Goal: Task Accomplishment & Management: Use online tool/utility

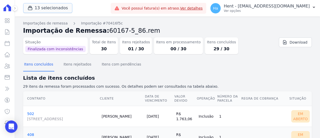
drag, startPoint x: 52, startPoint y: 10, endPoint x: 106, endPoint y: 16, distance: 54.5
click at [52, 10] on button "13 selecionados" at bounding box center [47, 8] width 49 height 10
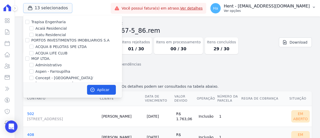
scroll to position [647, 0]
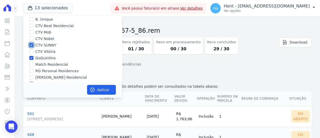
click at [33, 43] on input "CTV SUNNY" at bounding box center [31, 45] width 4 height 4
checkbox input "false"
click at [31, 56] on input "GoQuintino" at bounding box center [31, 58] width 4 height 4
checkbox input "false"
click at [31, 82] on input "Star Residencial Exclusivo" at bounding box center [31, 84] width 4 height 4
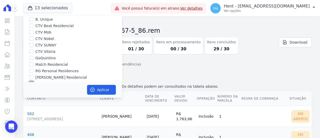
checkbox input "false"
click at [31, 49] on input "CTV Vitória" at bounding box center [31, 51] width 4 height 4
checkbox input "true"
click at [102, 86] on button "Aplicar" at bounding box center [101, 90] width 29 height 10
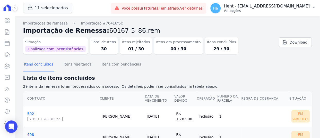
click at [276, 10] on p "Ver opções" at bounding box center [267, 11] width 86 height 4
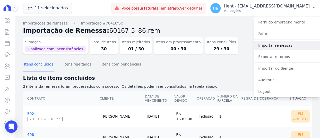
drag, startPoint x: 276, startPoint y: 46, endPoint x: 93, endPoint y: 1, distance: 189.0
click at [276, 46] on link "Importar remessas" at bounding box center [287, 45] width 66 height 9
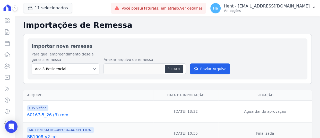
click at [54, 116] on link "60167-5_26 (3).rem" at bounding box center [89, 115] width 124 height 6
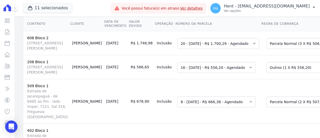
scroll to position [103, 0]
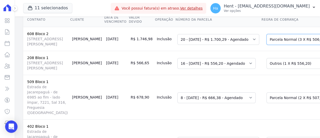
click at [267, 34] on select "Selecione uma Nova Parcela Avulsa Parcela Avulsa Existente Outros (1 X R$ 10.37…" at bounding box center [310, 39] width 86 height 11
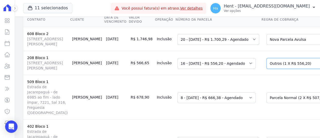
click at [267, 68] on select "Selecione uma Nova Parcela Avulsa Parcela Avulsa Existente Outros (1 X R$ 556,2…" at bounding box center [310, 63] width 86 height 11
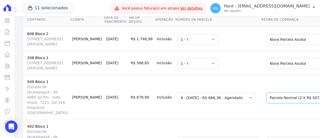
click at [267, 103] on select "Selecione uma Nova Parcela Avulsa Parcela Avulsa Existente Outros (1 X R$ 20.40…" at bounding box center [310, 97] width 86 height 11
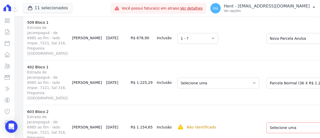
scroll to position [180, 0]
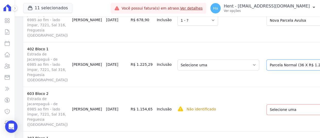
drag, startPoint x: 259, startPoint y: 94, endPoint x: 261, endPoint y: 97, distance: 3.9
click at [267, 70] on select "Selecione uma Nova Parcela Avulsa Parcela Avulsa Existente Sinal (1 X R$ 500,00…" at bounding box center [306, 65] width 79 height 11
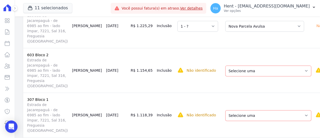
scroll to position [247, 0]
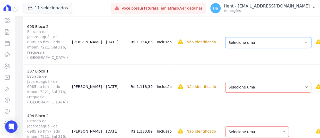
click at [257, 45] on select "Selecione uma Nova Parcela Avulsa Parcela Avulsa Existente Financiamento CEF (1…" at bounding box center [268, 42] width 86 height 11
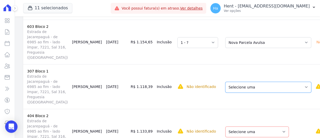
click at [237, 86] on select "Selecione uma Nova Parcela Avulsa Parcela Avulsa Existente Financiamento CEF (1…" at bounding box center [268, 87] width 86 height 11
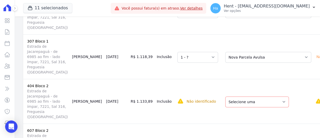
scroll to position [299, 0]
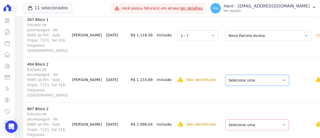
drag, startPoint x: 219, startPoint y: 79, endPoint x: 220, endPoint y: 82, distance: 2.6
click at [225, 79] on select "Selecione uma Nova Parcela Avulsa Parcela Avulsa Existente Sinal (1 X R$ 3.000,…" at bounding box center [257, 80] width 64 height 11
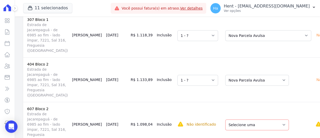
click at [220, 132] on td "Selecione uma Nova Parcela Avulsa Parcela Avulsa Existente Sinal (1 X R$ 500,00…" at bounding box center [266, 124] width 93 height 45
click at [225, 127] on select "Selecione uma Nova Parcela Avulsa Parcela Avulsa Existente Sinal (1 X R$ 500,00…" at bounding box center [257, 124] width 64 height 11
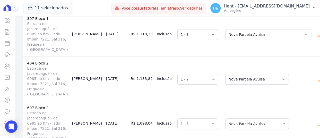
scroll to position [311, 0]
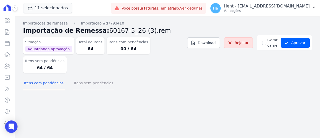
click at [90, 77] on button "Itens sem pendências" at bounding box center [93, 83] width 41 height 13
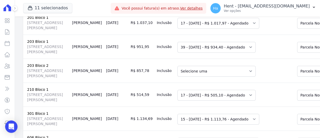
scroll to position [258, 0]
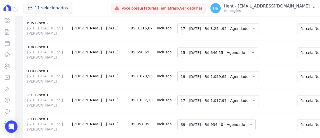
click at [192, 10] on select "Selecione uma 3 - 10/09/2025 - R$ 1.714,77 - Agendado 4 - 10/10/2025 - R$ 1.714…" at bounding box center [219, 4] width 82 height 11
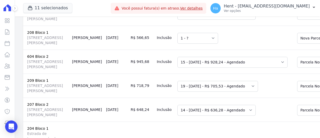
scroll to position [515, 0]
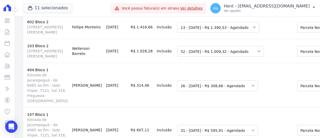
scroll to position [696, 0]
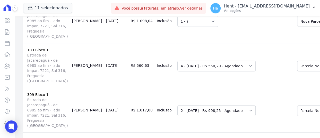
scroll to position [2215, 0]
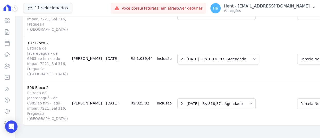
scroll to position [2782, 0]
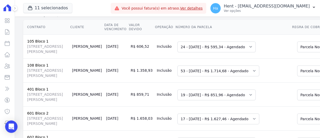
scroll to position [0, 0]
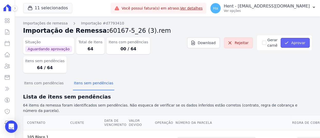
click at [301, 40] on button "Aprovar" at bounding box center [295, 43] width 29 height 10
